Goal: Find specific page/section: Find specific page/section

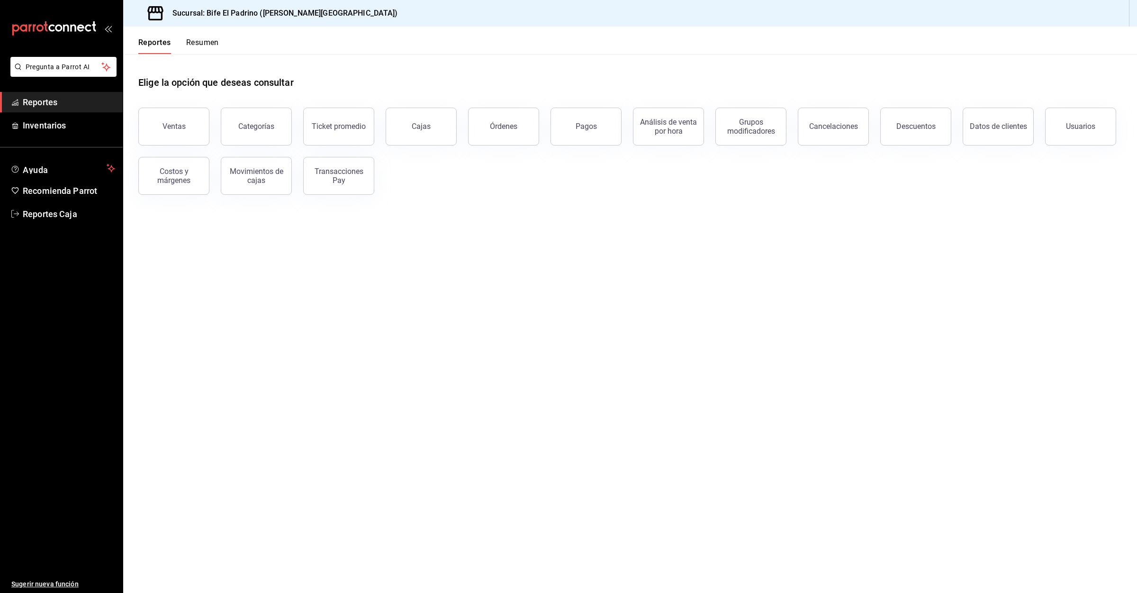
click at [193, 41] on button "Resumen" at bounding box center [202, 46] width 33 height 16
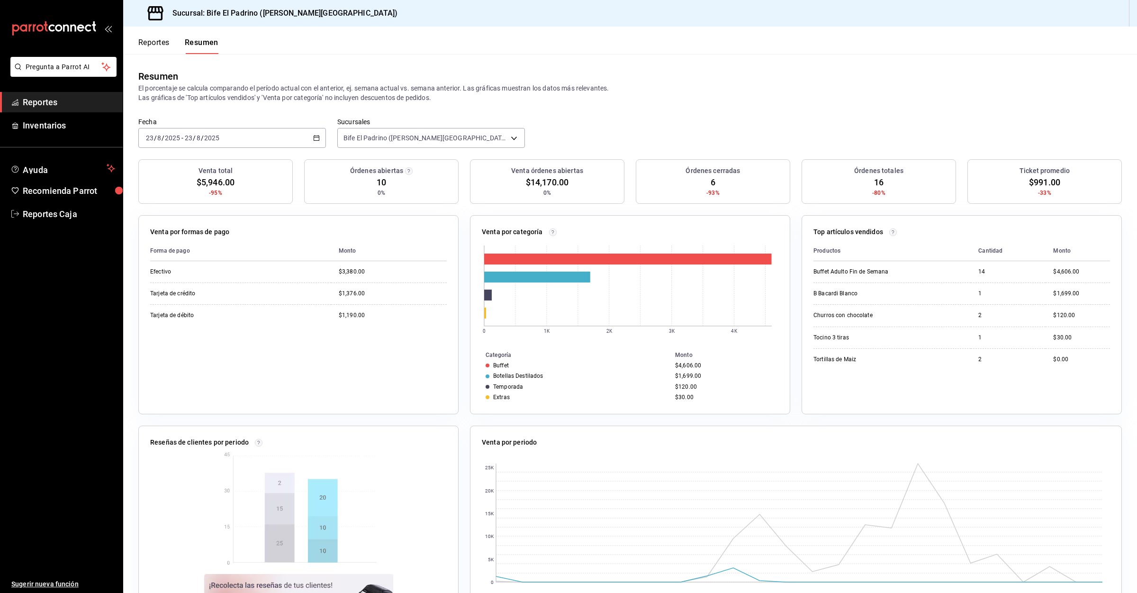
click at [156, 45] on button "Reportes" at bounding box center [153, 46] width 31 height 16
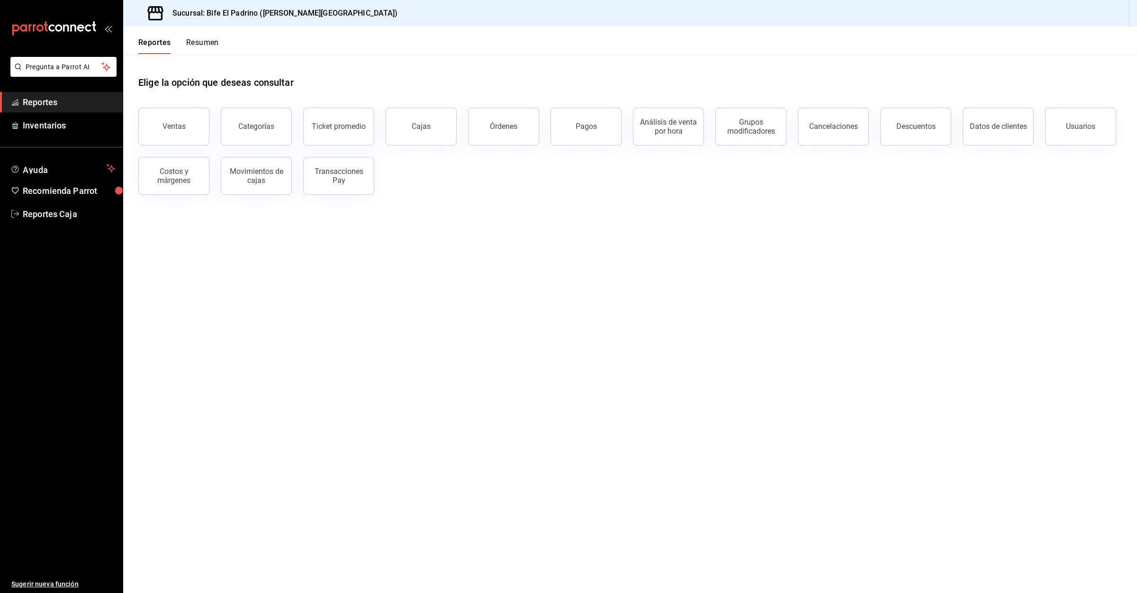
click at [189, 45] on button "Resumen" at bounding box center [202, 46] width 33 height 16
